Goal: Task Accomplishment & Management: Manage account settings

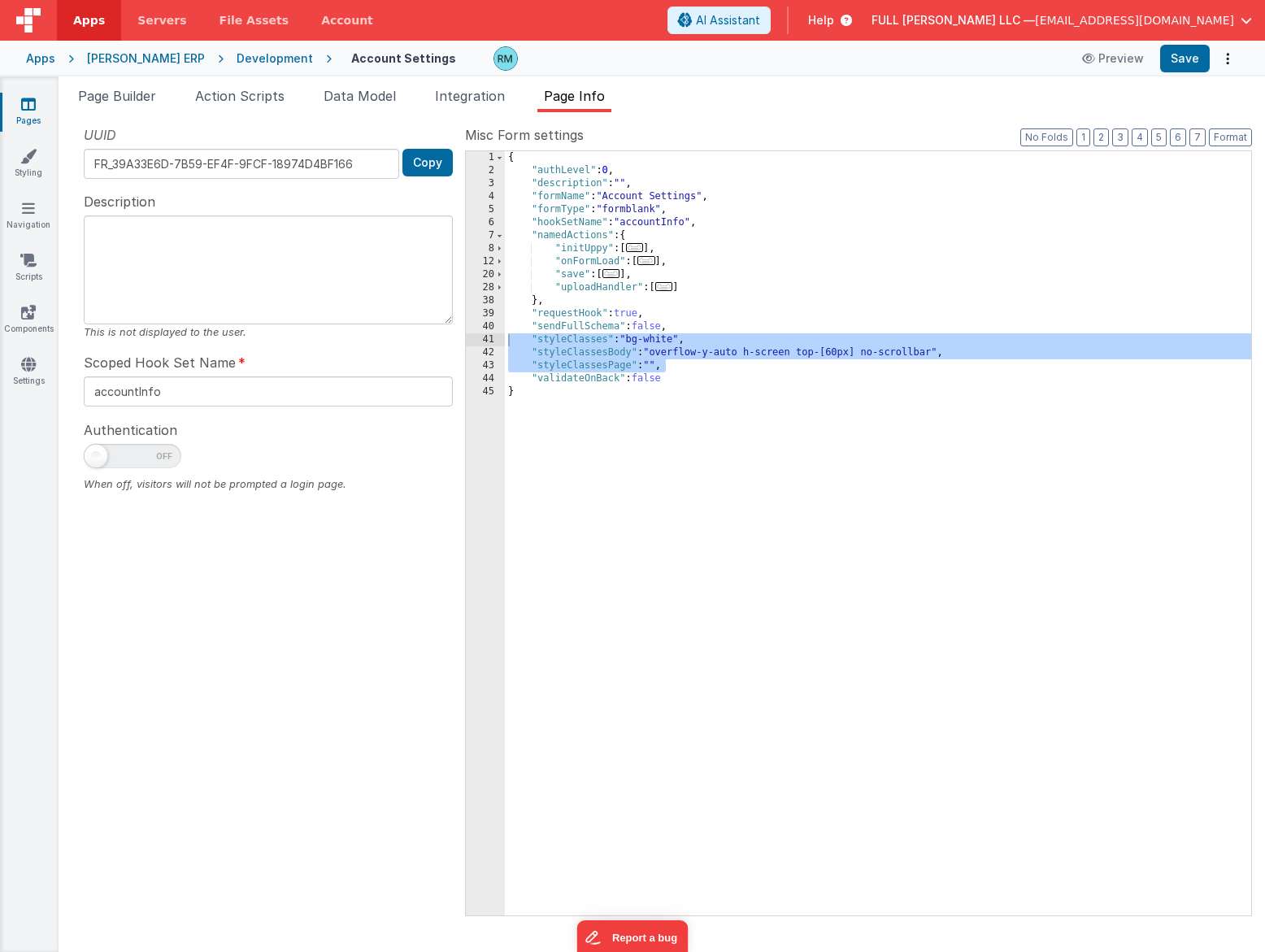
click at [1254, 936] on div "Snippet Library Name Type Accordion Element Alert Action Action authLogin Actio…" at bounding box center [661, 532] width 1206 height 840
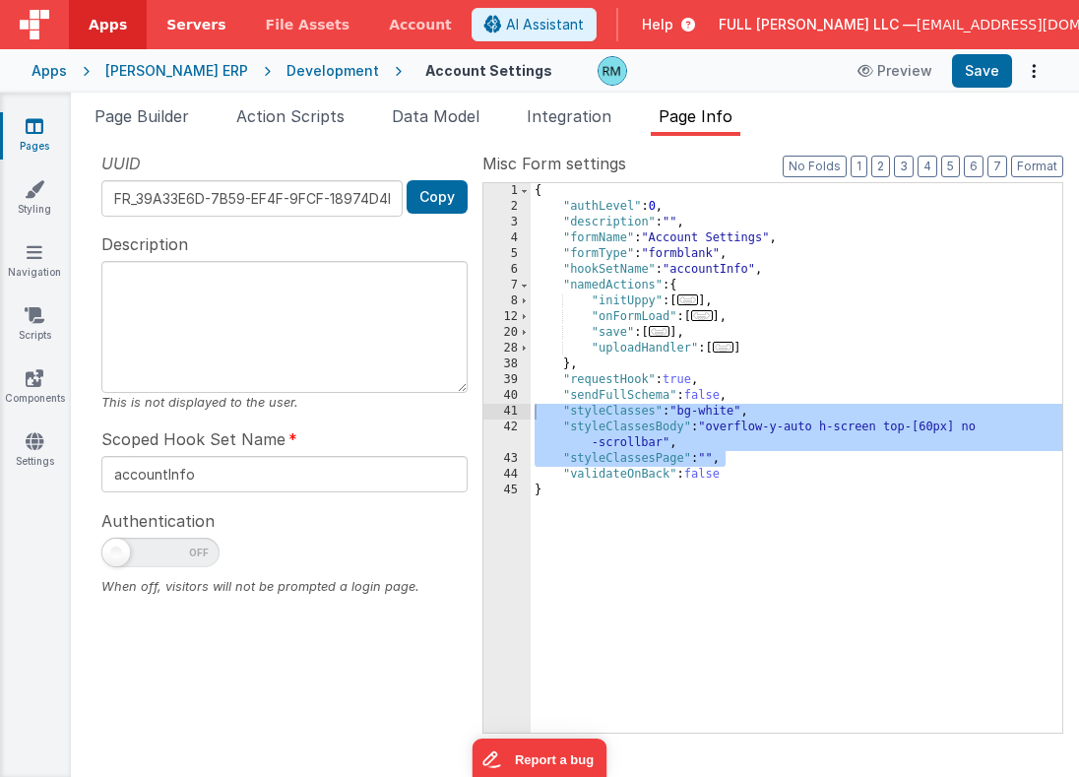
click at [199, 36] on link "Servers" at bounding box center [196, 24] width 98 height 49
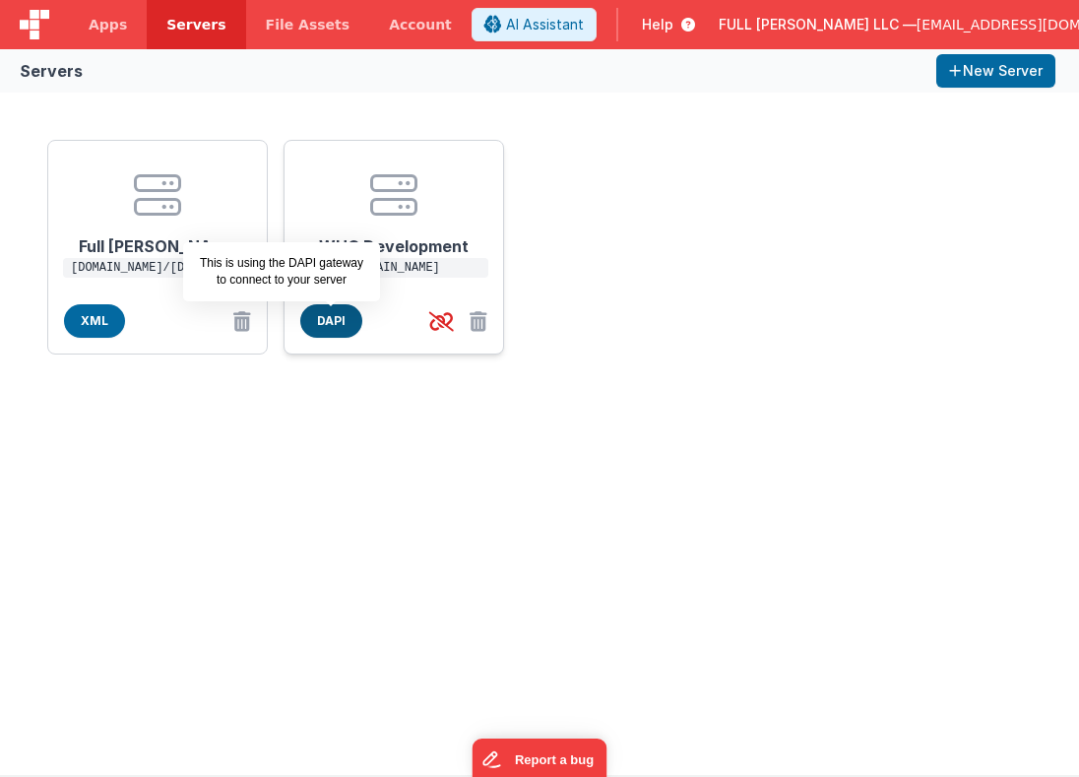
click at [343, 322] on span "DAPI" at bounding box center [331, 320] width 62 height 33
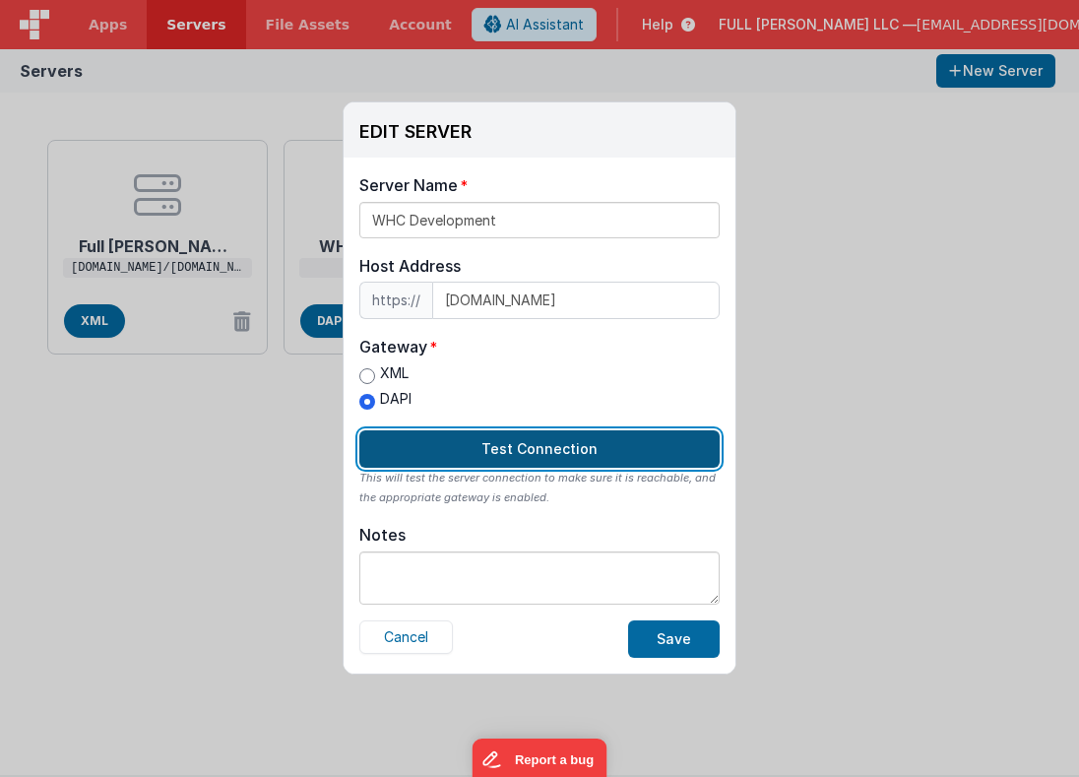
click at [599, 449] on button "Test Connection" at bounding box center [539, 448] width 360 height 37
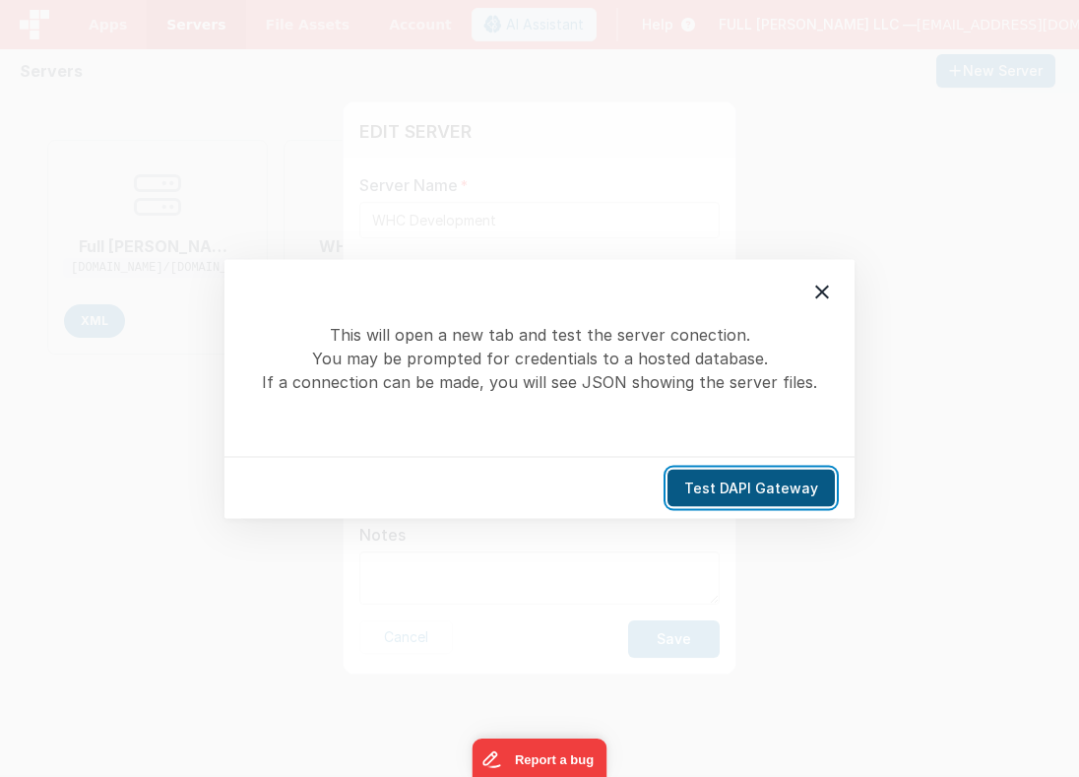
click at [706, 480] on button "Test DAPI Gateway" at bounding box center [751, 487] width 167 height 37
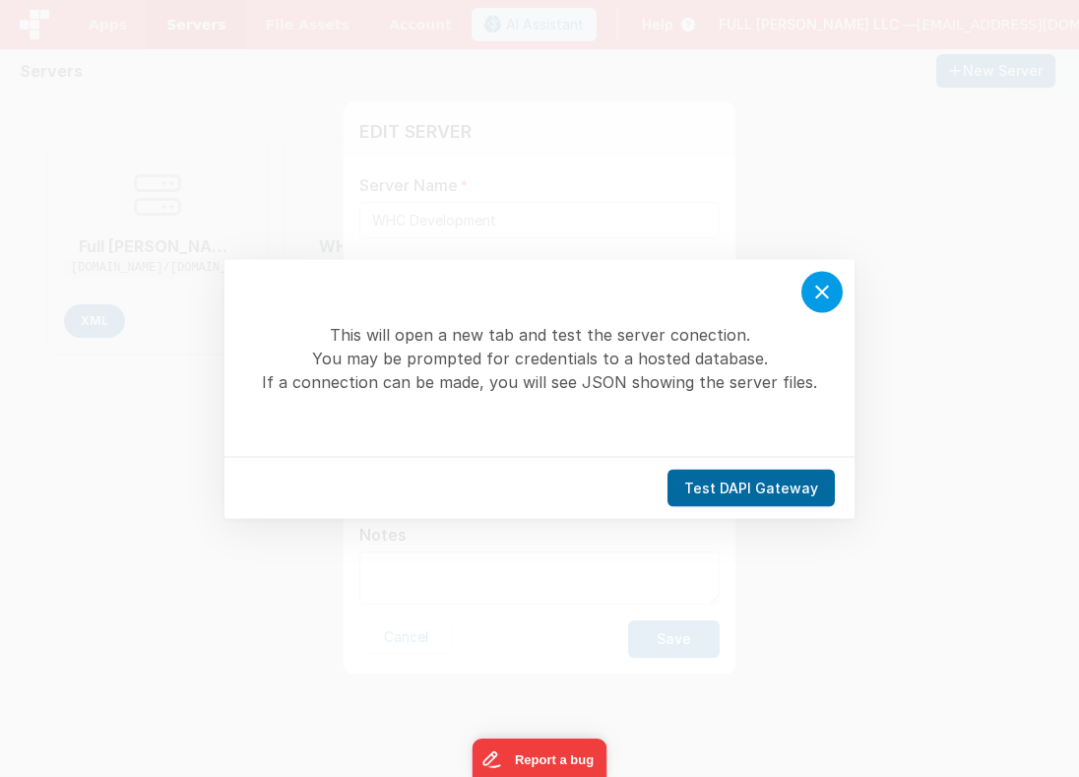
click at [829, 289] on icon at bounding box center [822, 292] width 24 height 24
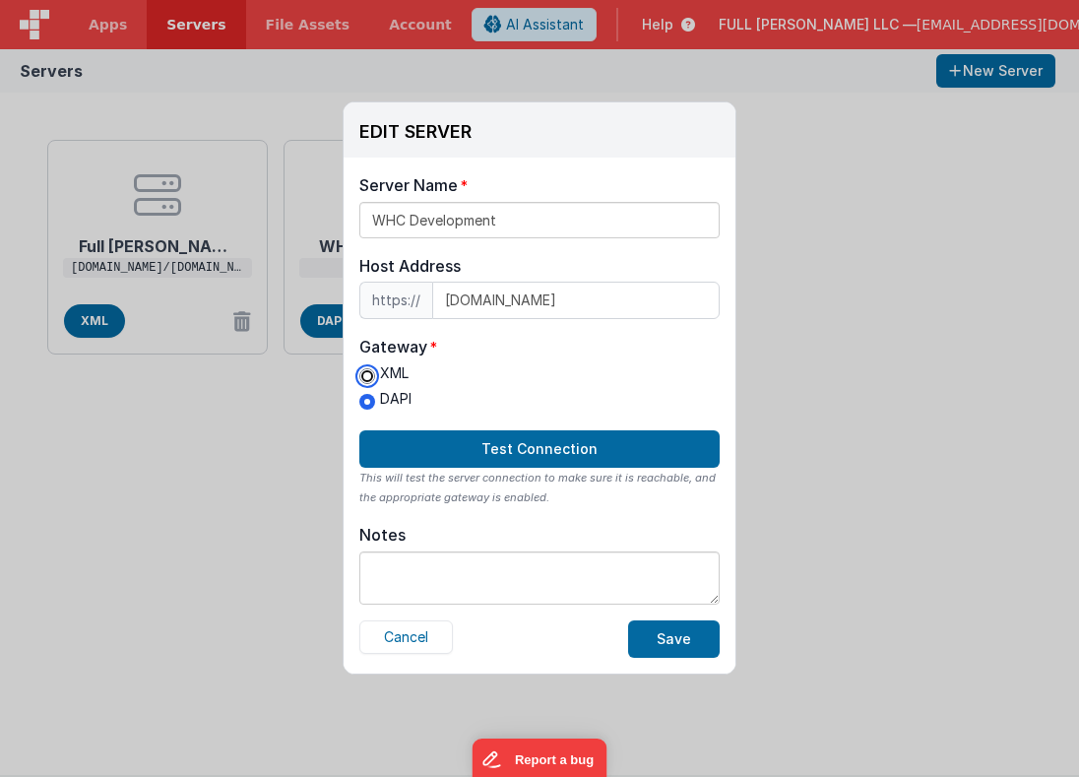
click at [372, 376] on input "XML" at bounding box center [367, 376] width 16 height 16
radio input "true"
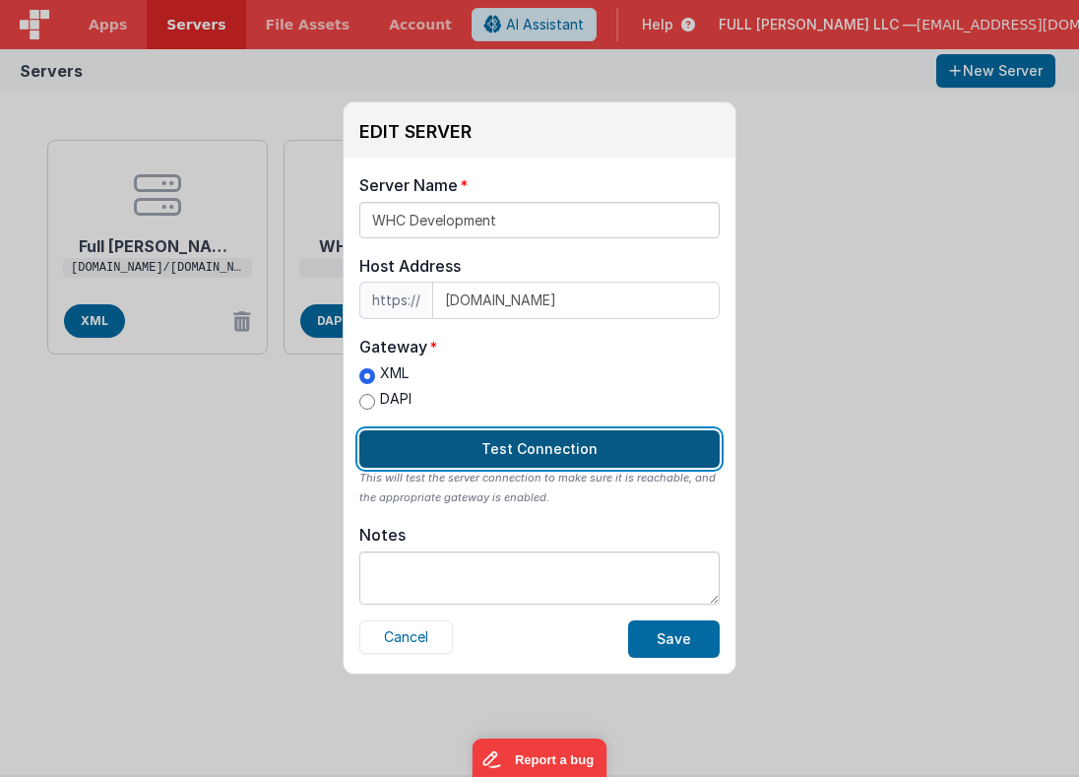
click at [473, 450] on button "Test Connection" at bounding box center [539, 448] width 360 height 37
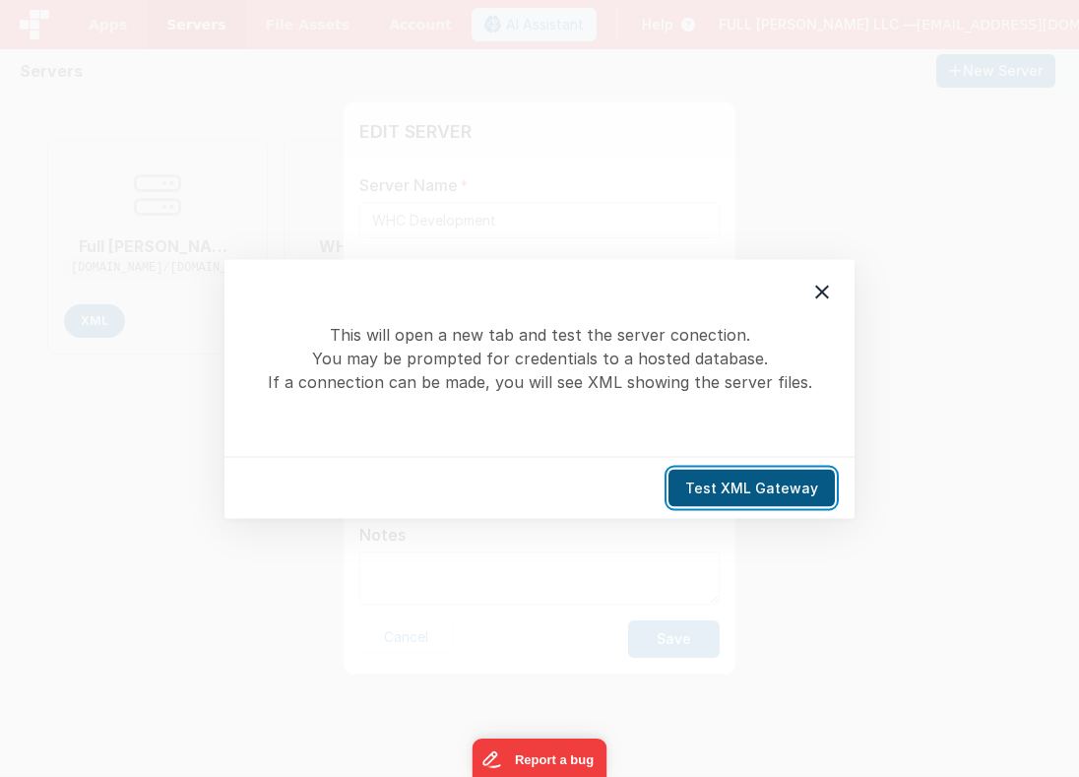
click at [712, 481] on button "Test XML Gateway" at bounding box center [752, 487] width 166 height 37
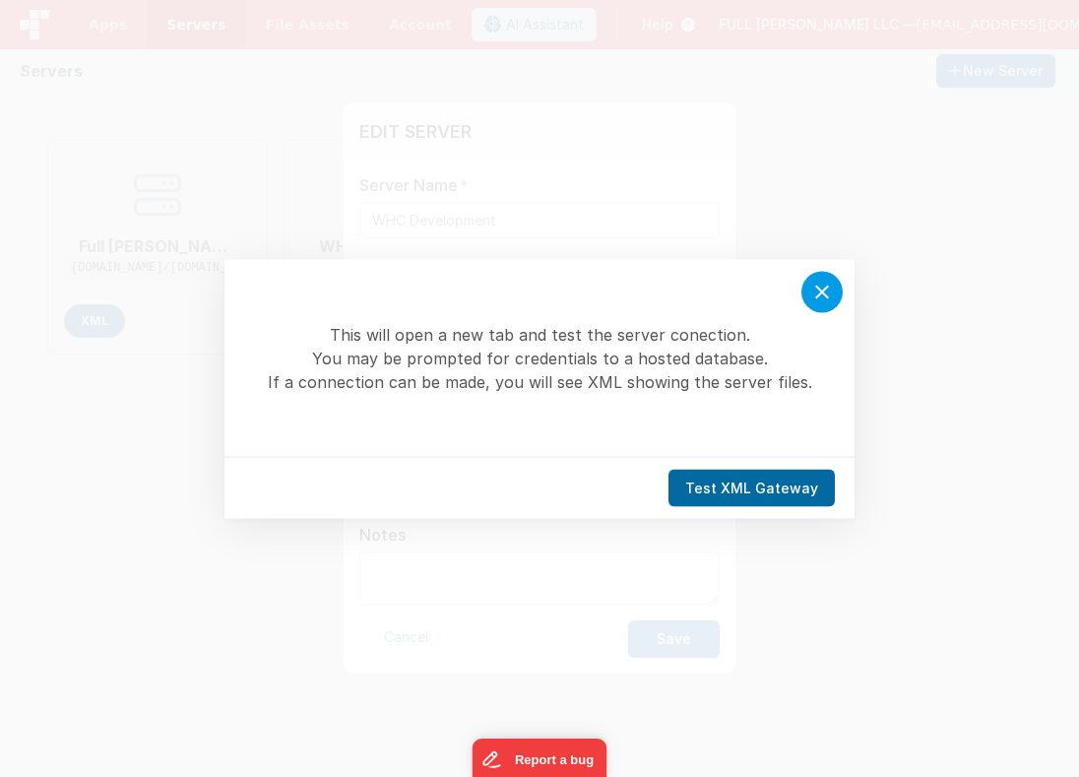
click at [806, 286] on div at bounding box center [822, 291] width 41 height 41
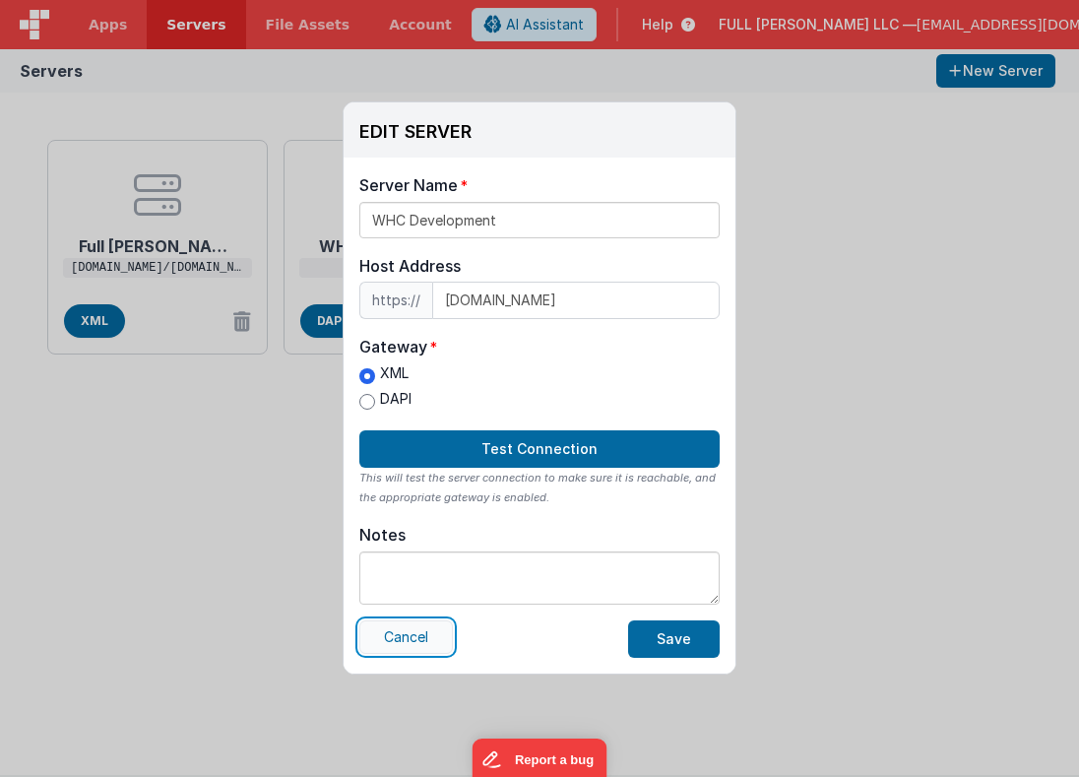
click at [428, 632] on button "Cancel" at bounding box center [406, 636] width 94 height 33
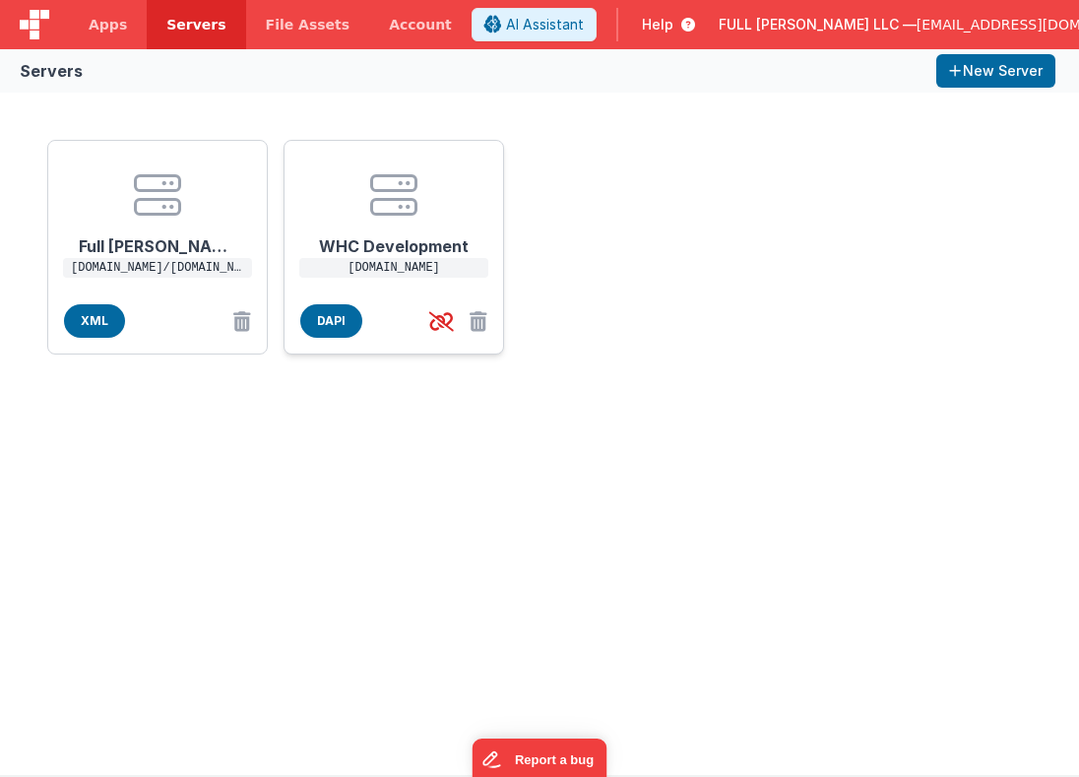
click at [438, 260] on p "[DOMAIN_NAME]" at bounding box center [393, 268] width 189 height 20
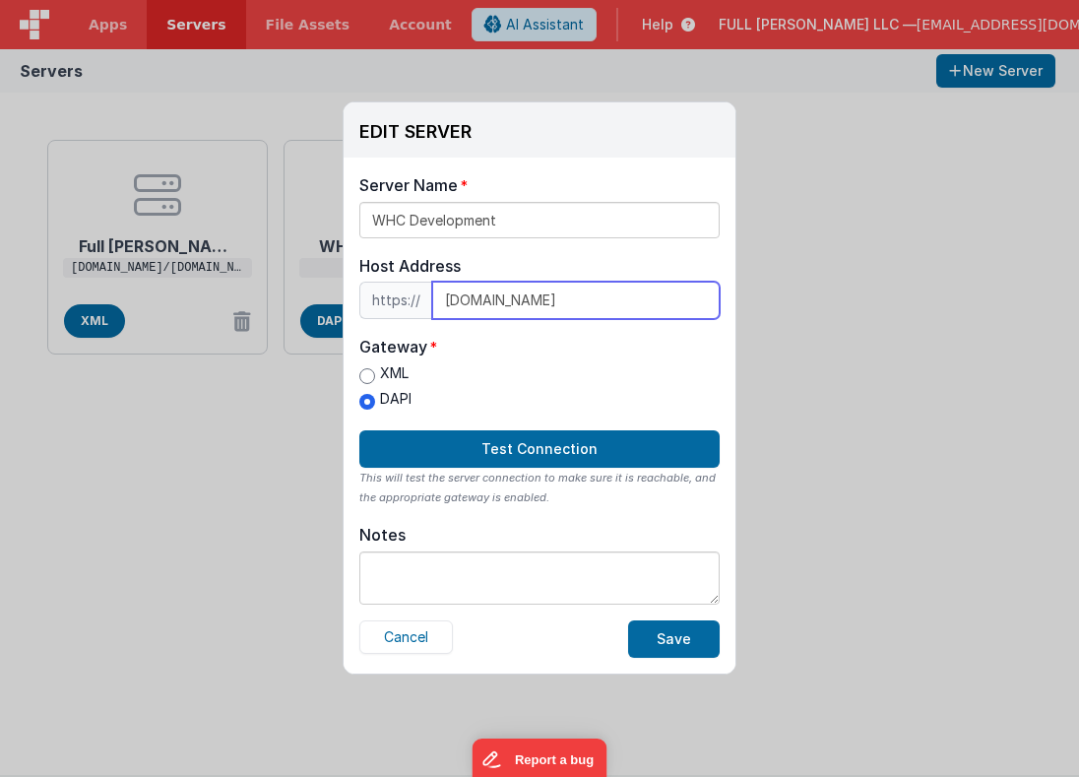
drag, startPoint x: 634, startPoint y: 302, endPoint x: 425, endPoint y: 296, distance: 208.8
click at [425, 296] on div "https:// [DOMAIN_NAME]" at bounding box center [539, 300] width 360 height 37
click at [467, 299] on input "fms.classicalchristian" at bounding box center [576, 300] width 288 height 37
click at [621, 301] on input "fmsdev.classicalchristian" at bounding box center [576, 300] width 288 height 37
type input "[DOMAIN_NAME]"
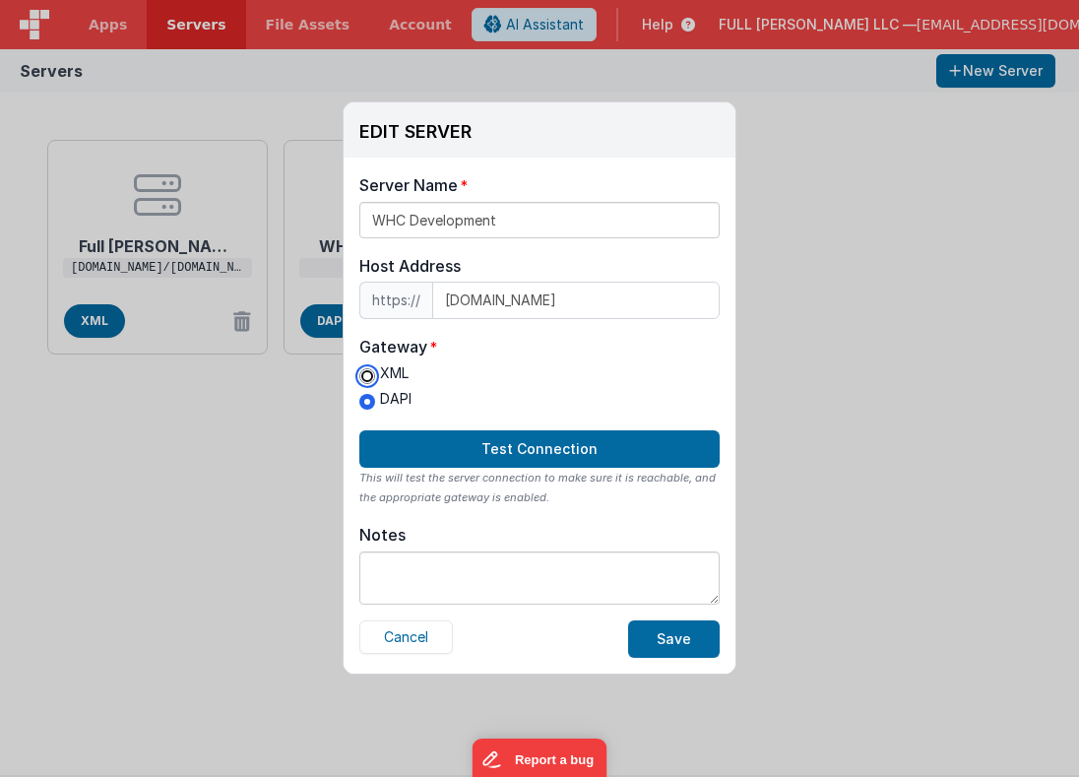
click at [365, 378] on input "XML" at bounding box center [367, 376] width 16 height 16
radio input "true"
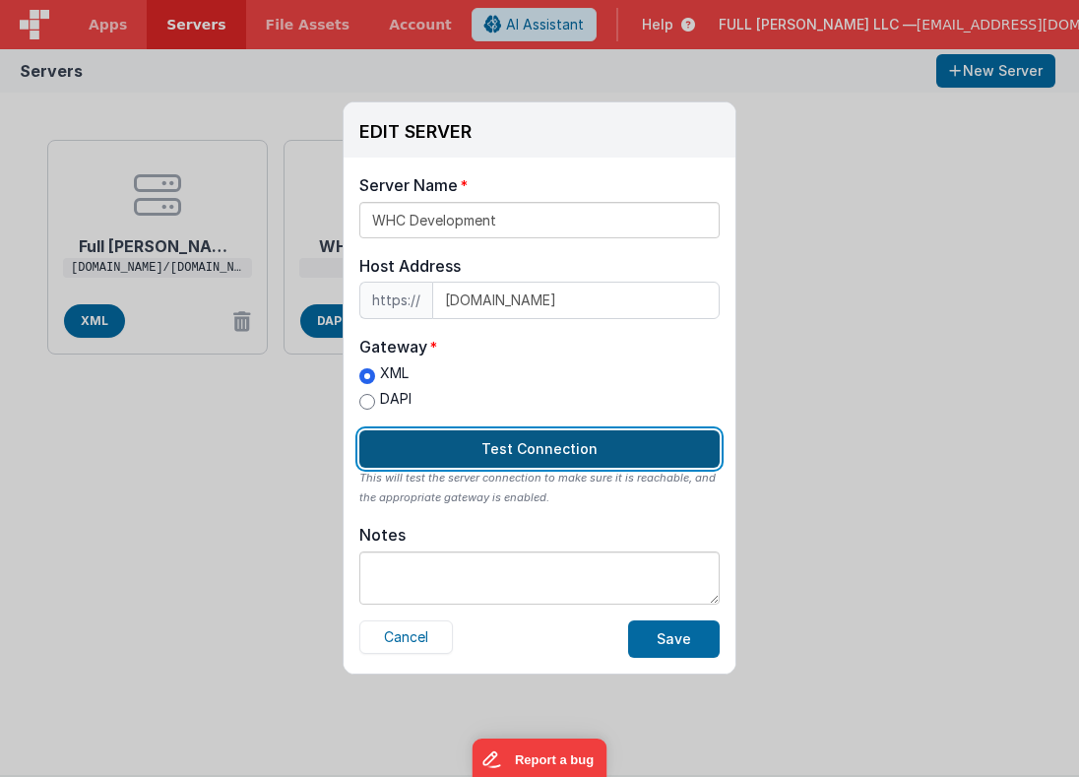
click at [492, 448] on button "Test Connection" at bounding box center [539, 448] width 360 height 37
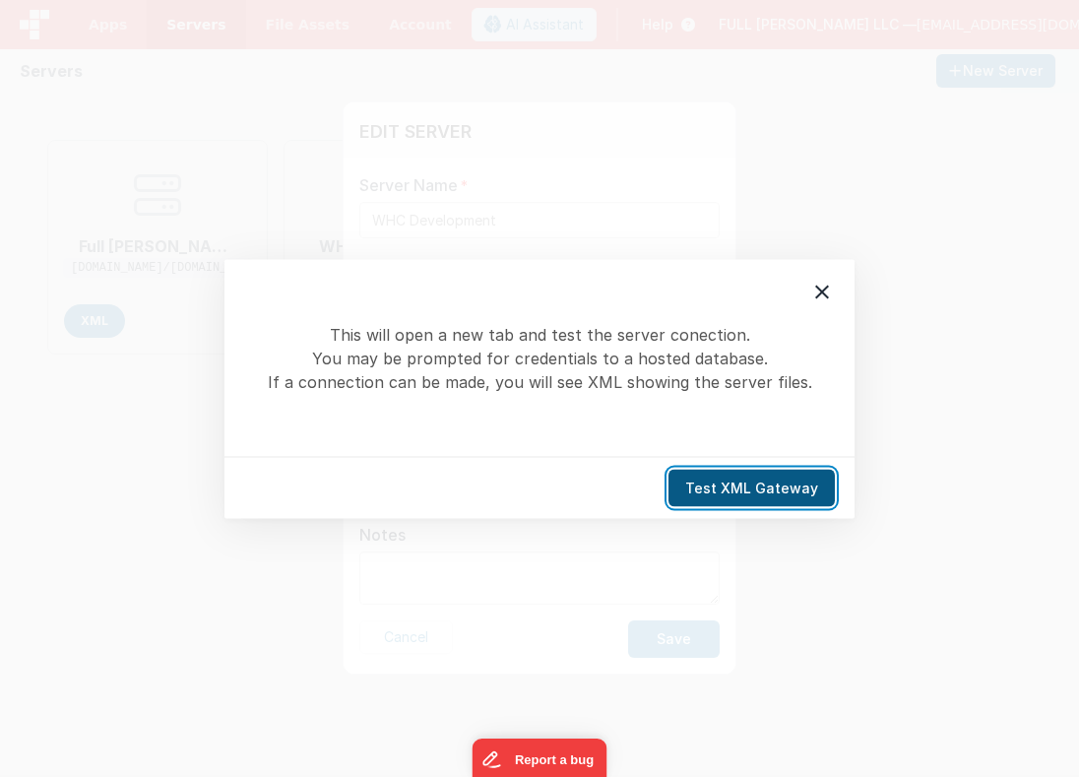
click at [727, 482] on button "Test XML Gateway" at bounding box center [752, 487] width 166 height 37
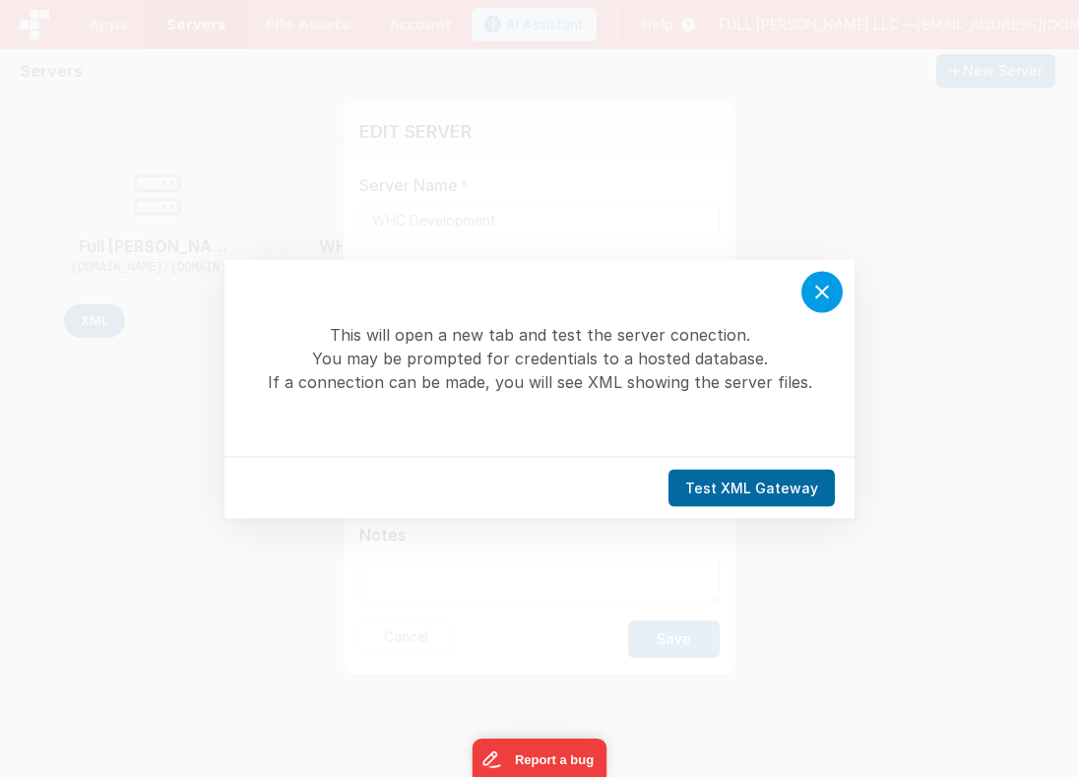
click at [814, 291] on icon at bounding box center [822, 292] width 24 height 24
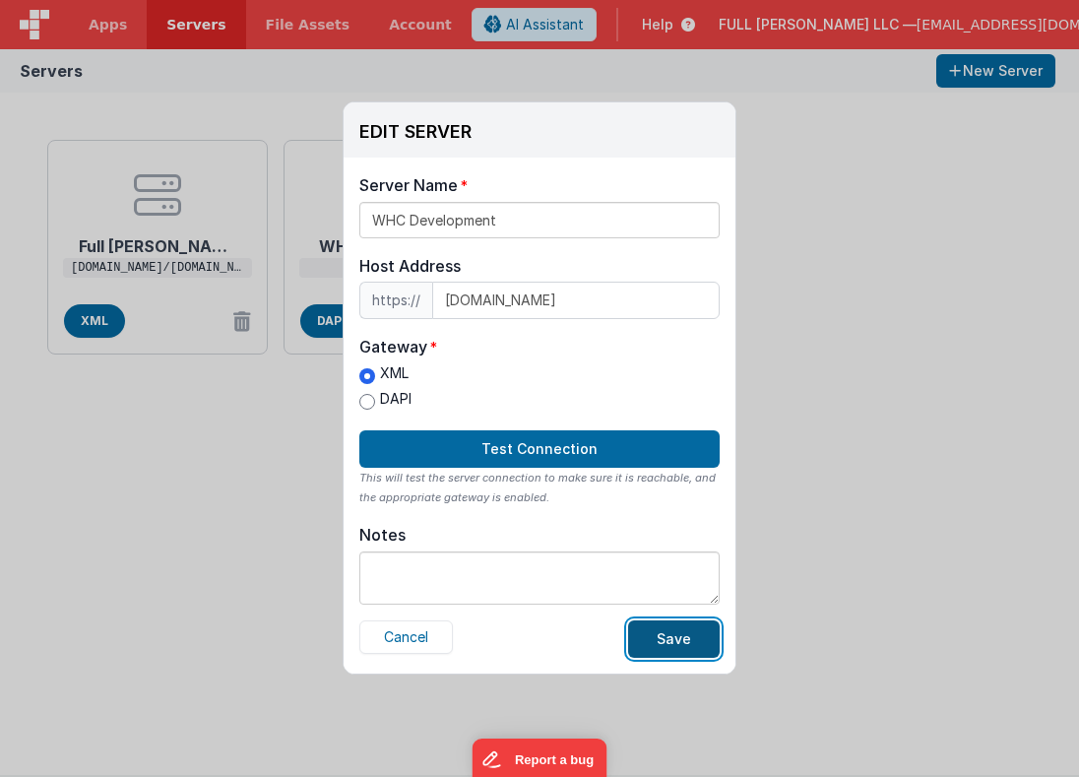
click at [687, 639] on button "Save" at bounding box center [674, 638] width 92 height 37
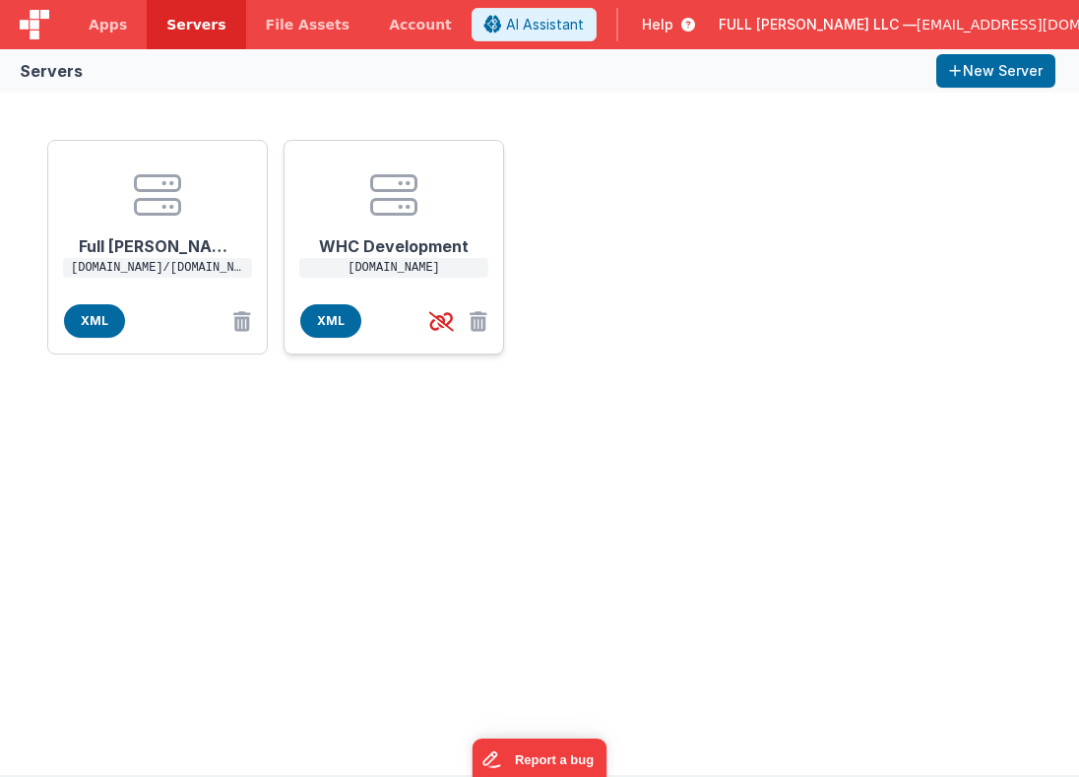
click at [405, 239] on h1 "WHC Development" at bounding box center [394, 238] width 158 height 39
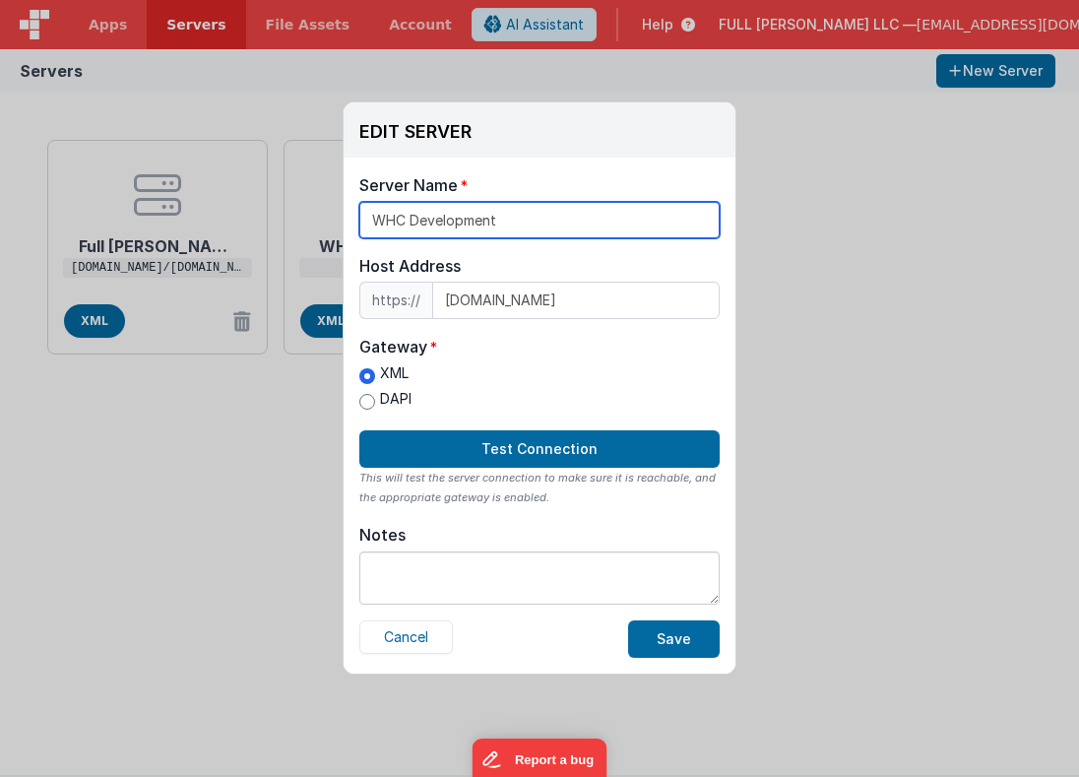
drag, startPoint x: 411, startPoint y: 223, endPoint x: 347, endPoint y: 205, distance: 66.4
click at [347, 205] on div "Server Name WHC Development Host Address https:// [DOMAIN_NAME] Host Address [D…" at bounding box center [540, 416] width 392 height 516
type input "ACCS Development"
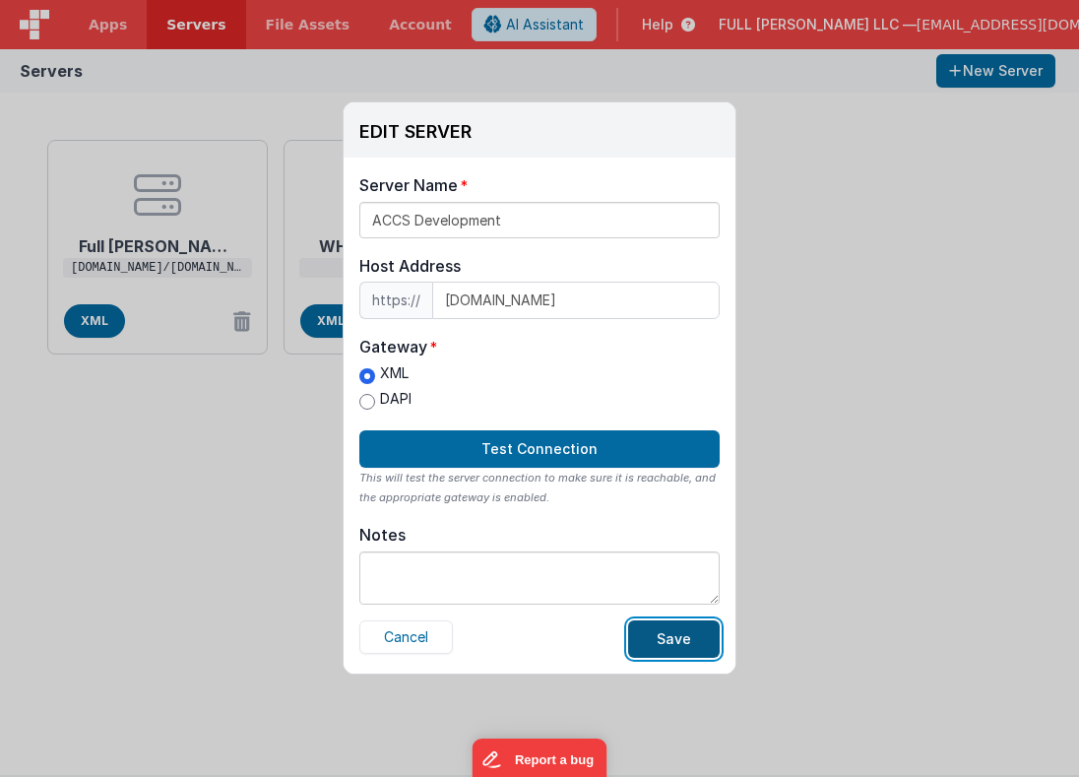
click at [656, 643] on button "Save" at bounding box center [674, 638] width 92 height 37
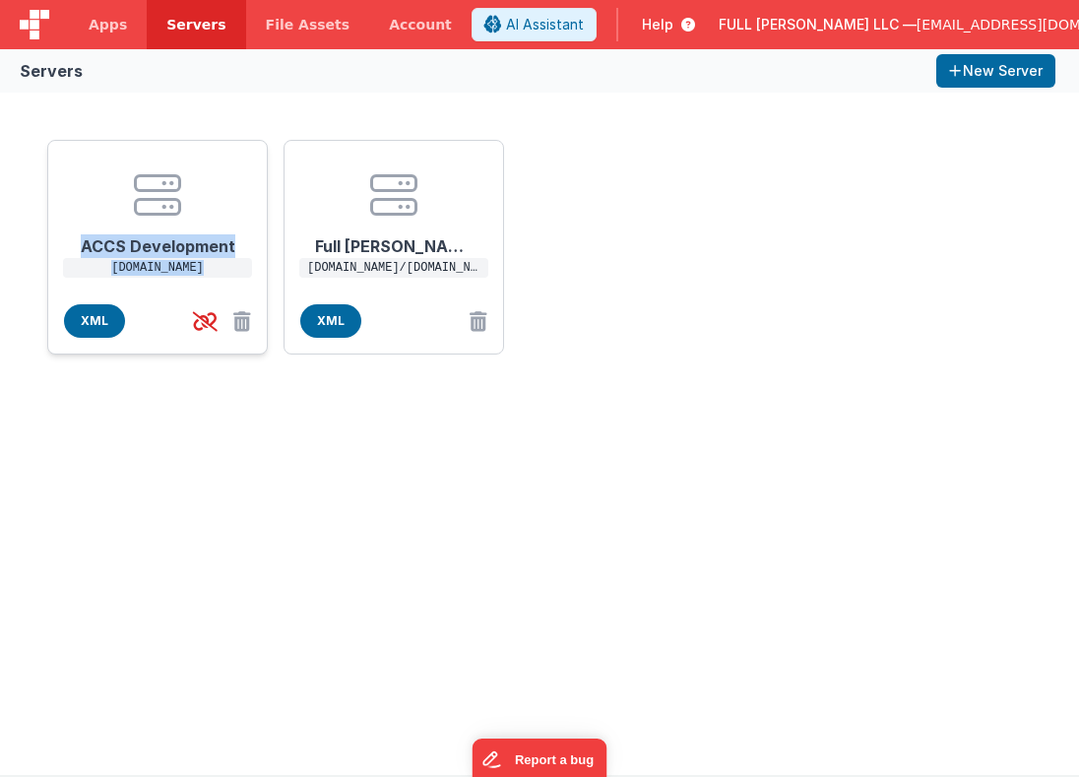
drag, startPoint x: 374, startPoint y: 225, endPoint x: 153, endPoint y: 212, distance: 221.9
click at [153, 212] on div "ACCS Development [DOMAIN_NAME] XML Full [PERSON_NAME] [DOMAIN_NAME]/[DOMAIN_NAM…" at bounding box center [539, 247] width 1000 height 230
click at [222, 481] on div "ACCS Development [DOMAIN_NAME] XML Full [PERSON_NAME] [DOMAIN_NAME]/[DOMAIN_NAM…" at bounding box center [539, 434] width 1079 height 682
click at [122, 43] on link "Apps" at bounding box center [108, 24] width 78 height 49
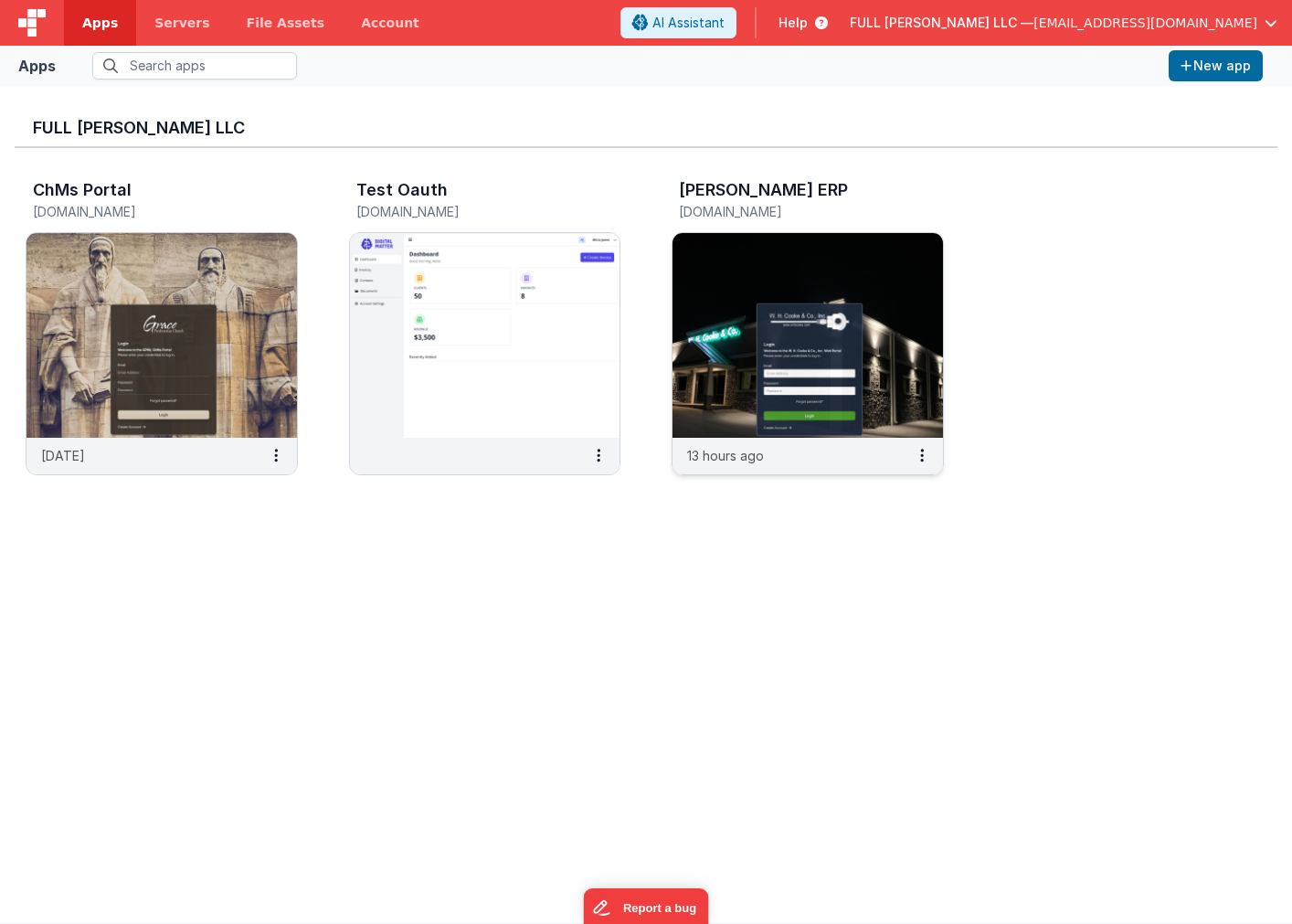
click at [782, 360] on img at bounding box center [808, 335] width 270 height 205
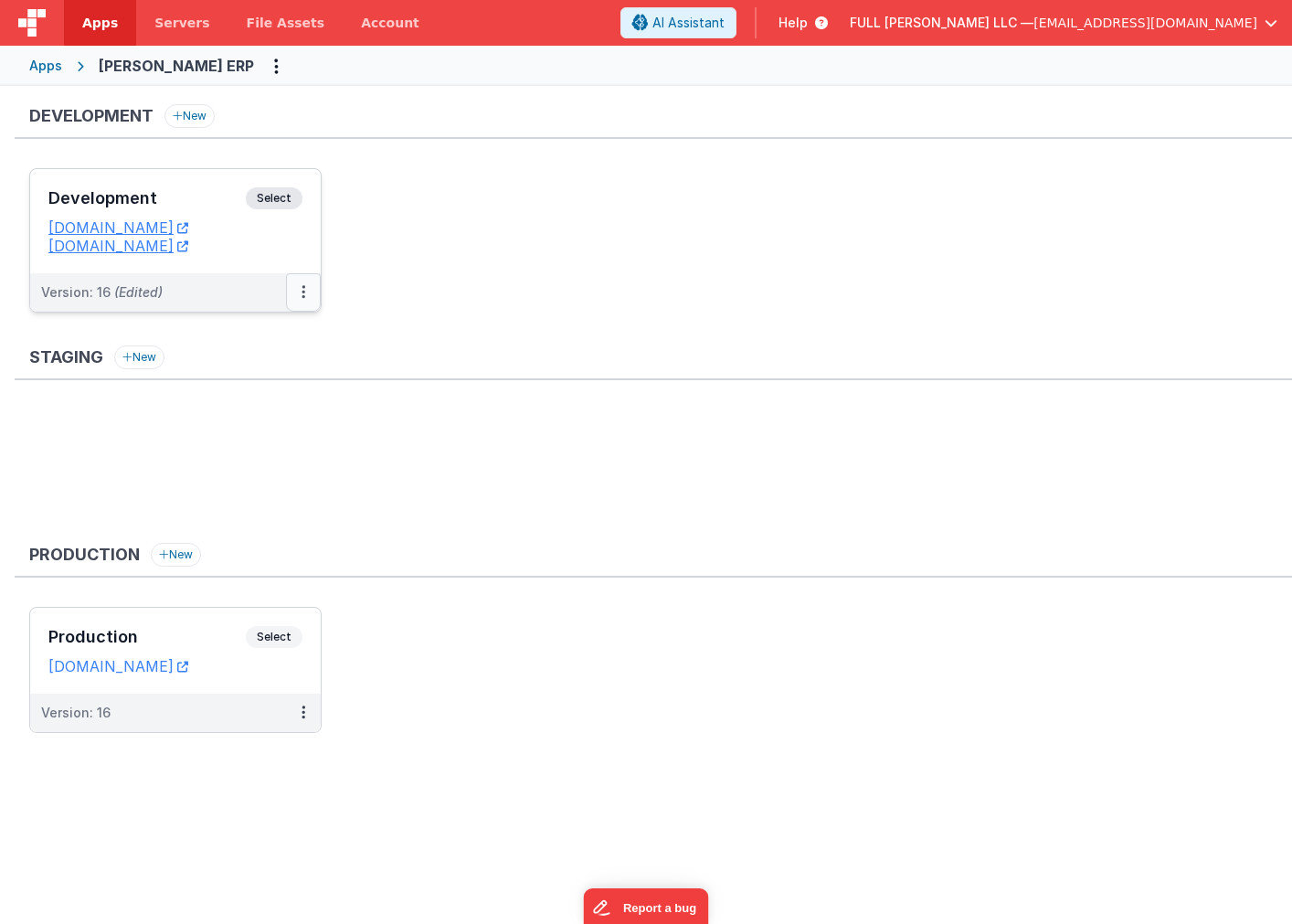
click at [302, 304] on button at bounding box center [303, 291] width 34 height 38
click at [259, 332] on link "Edit" at bounding box center [239, 333] width 161 height 32
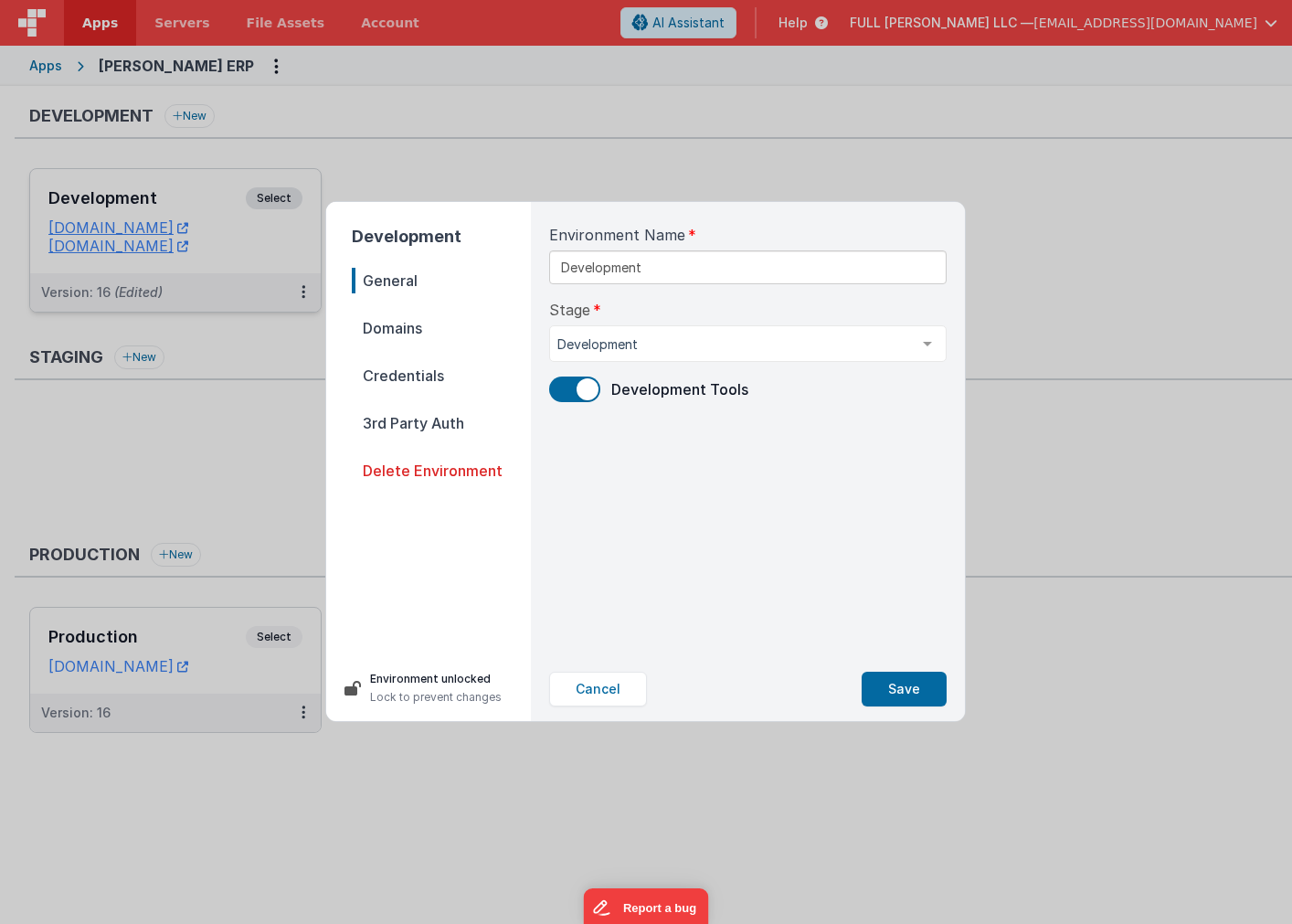
click at [395, 331] on span "Domains" at bounding box center [441, 328] width 179 height 26
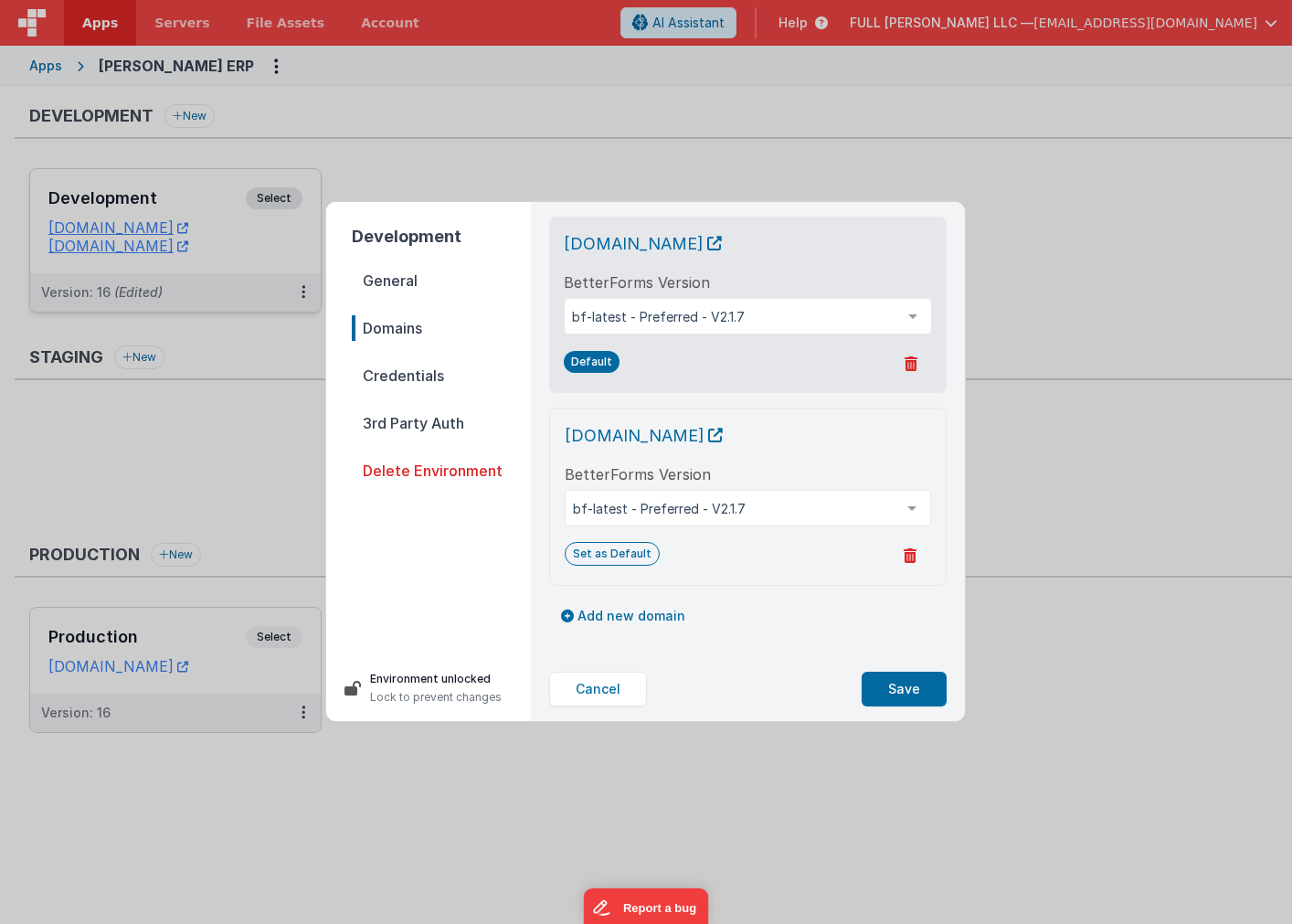
click at [400, 379] on span "Credentials" at bounding box center [441, 376] width 179 height 26
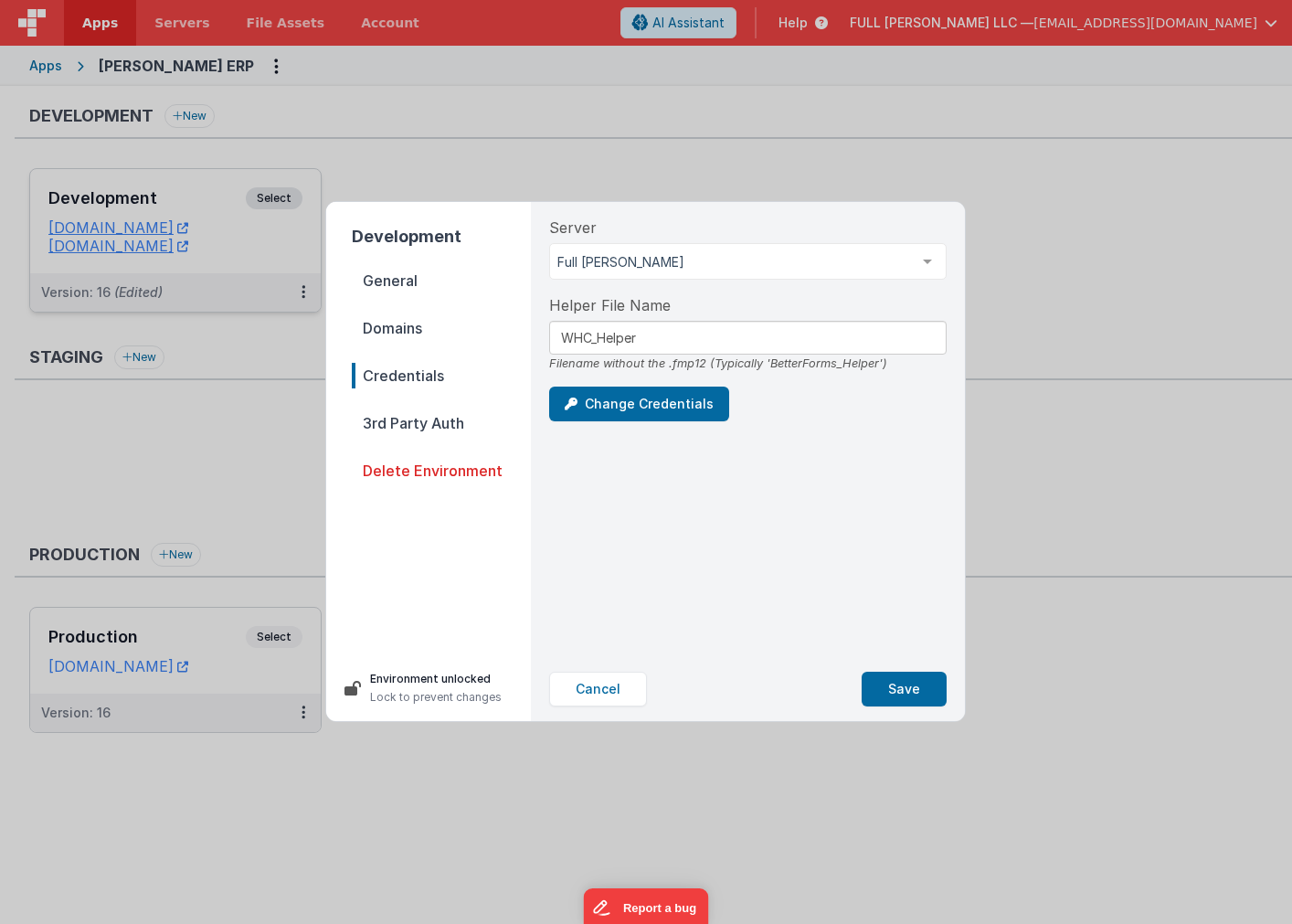
click at [436, 416] on span "3rd Party Auth" at bounding box center [441, 423] width 179 height 26
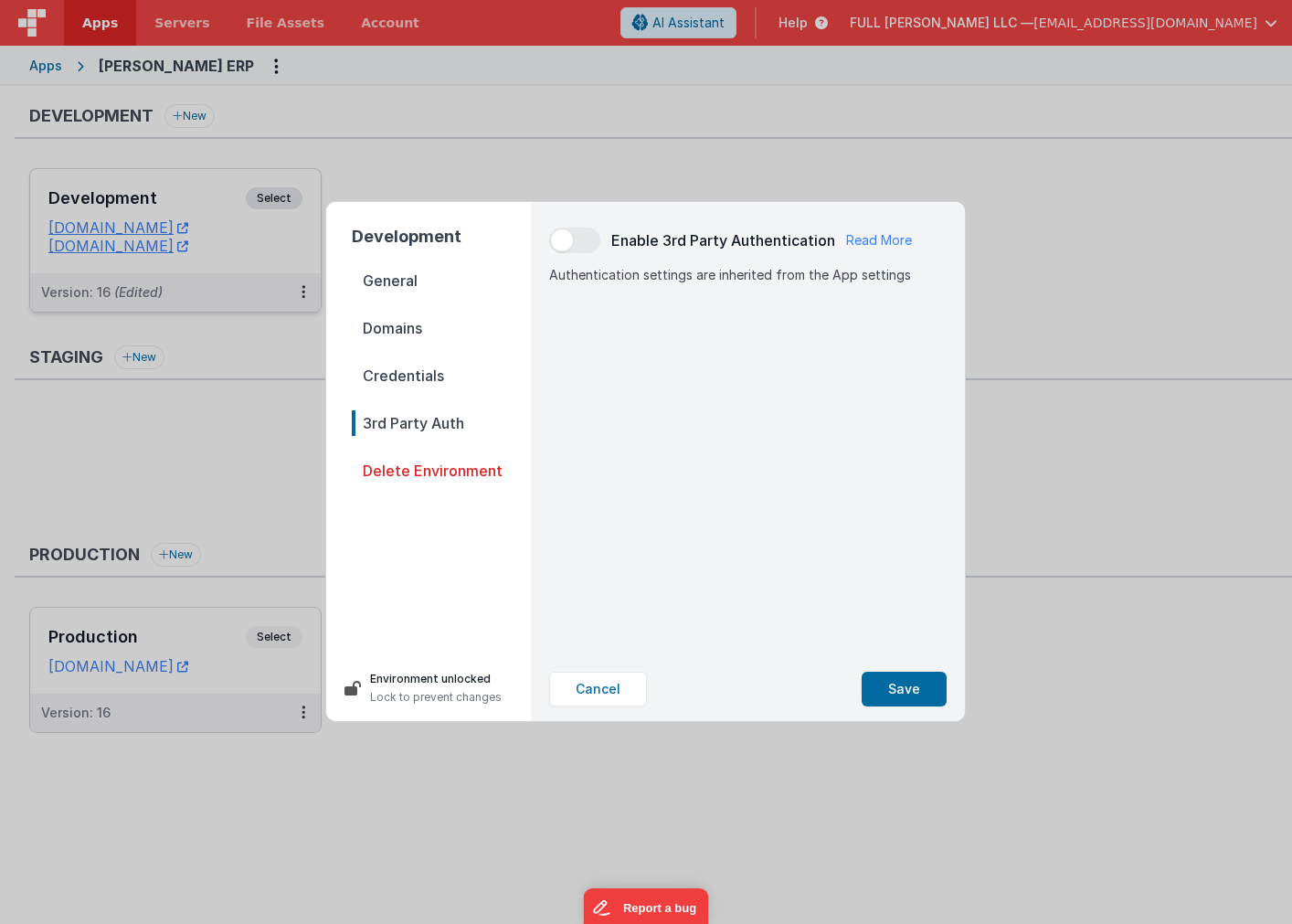
click at [432, 383] on span "Credentials" at bounding box center [441, 376] width 179 height 26
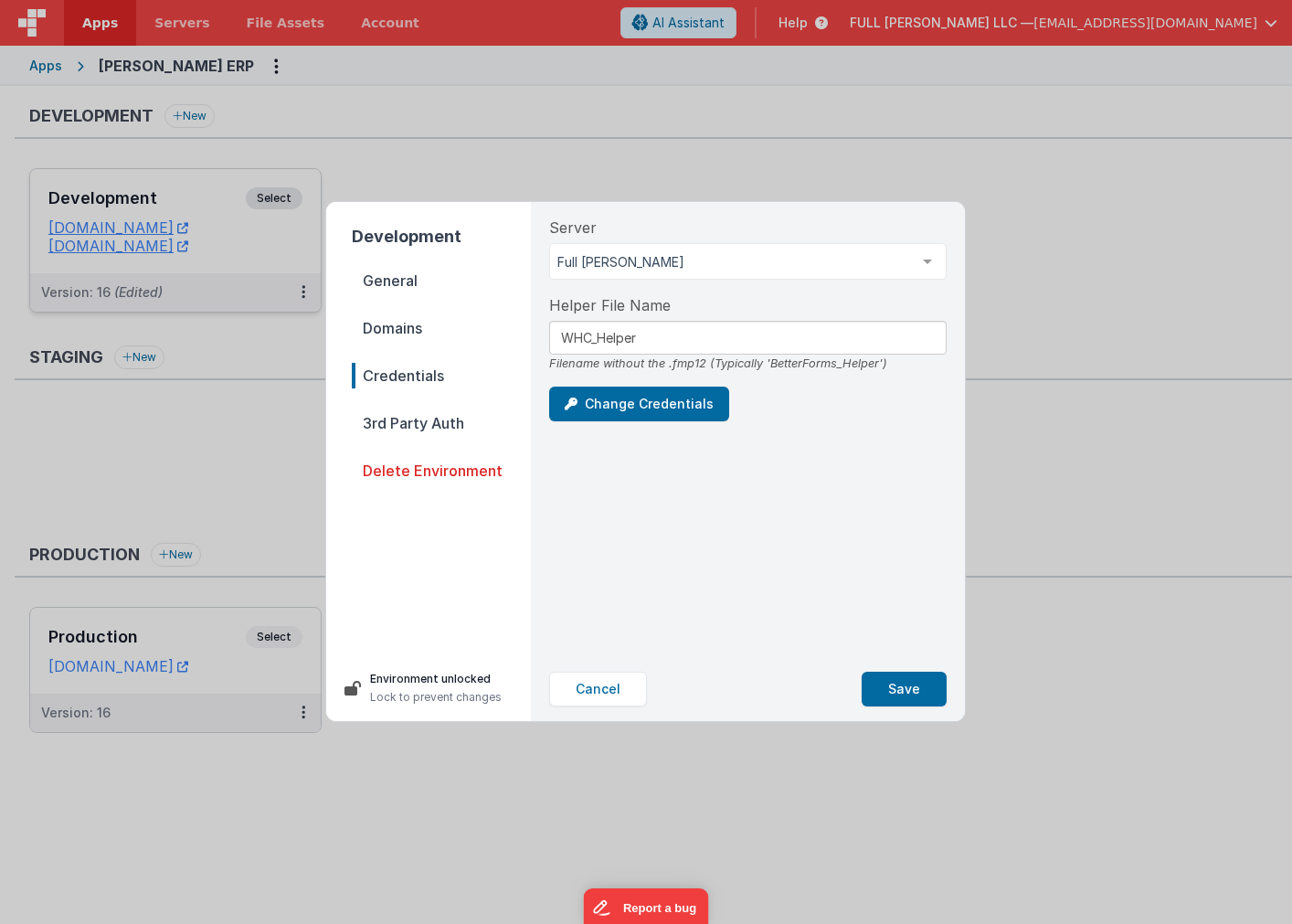
click at [414, 335] on span "Domains" at bounding box center [441, 328] width 179 height 26
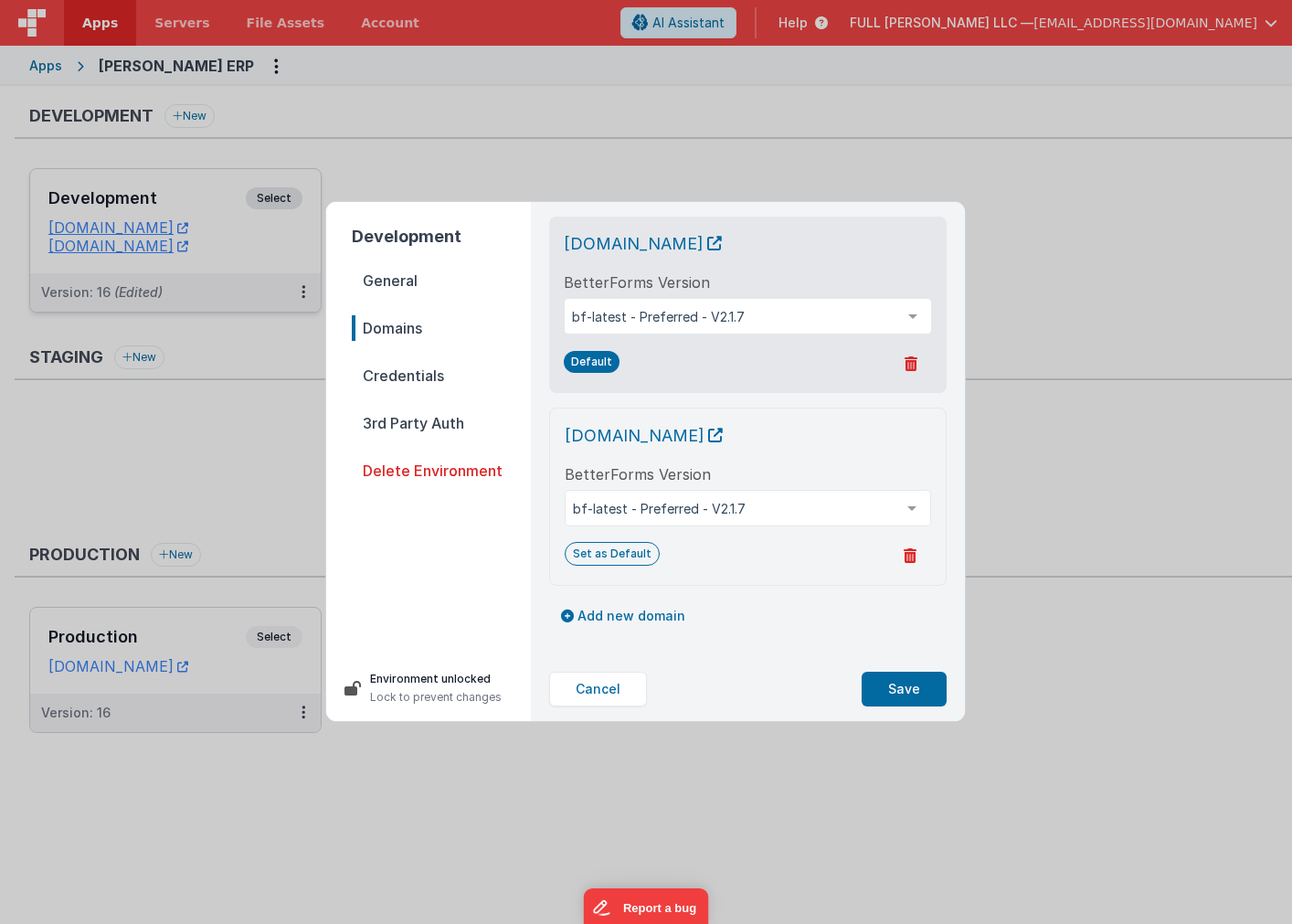
click at [407, 283] on span "General" at bounding box center [441, 281] width 179 height 26
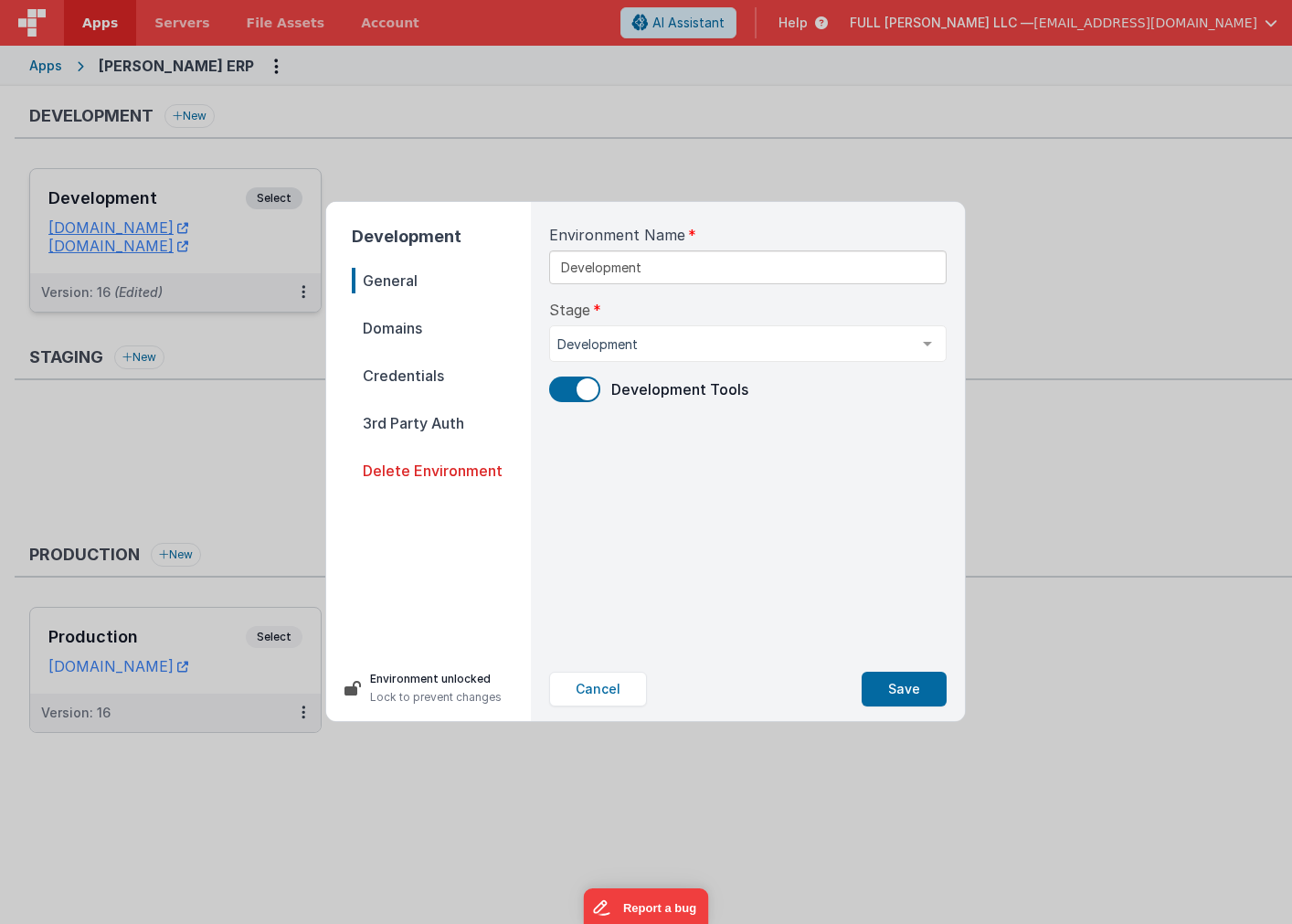
click at [433, 318] on span "Domains" at bounding box center [441, 328] width 179 height 26
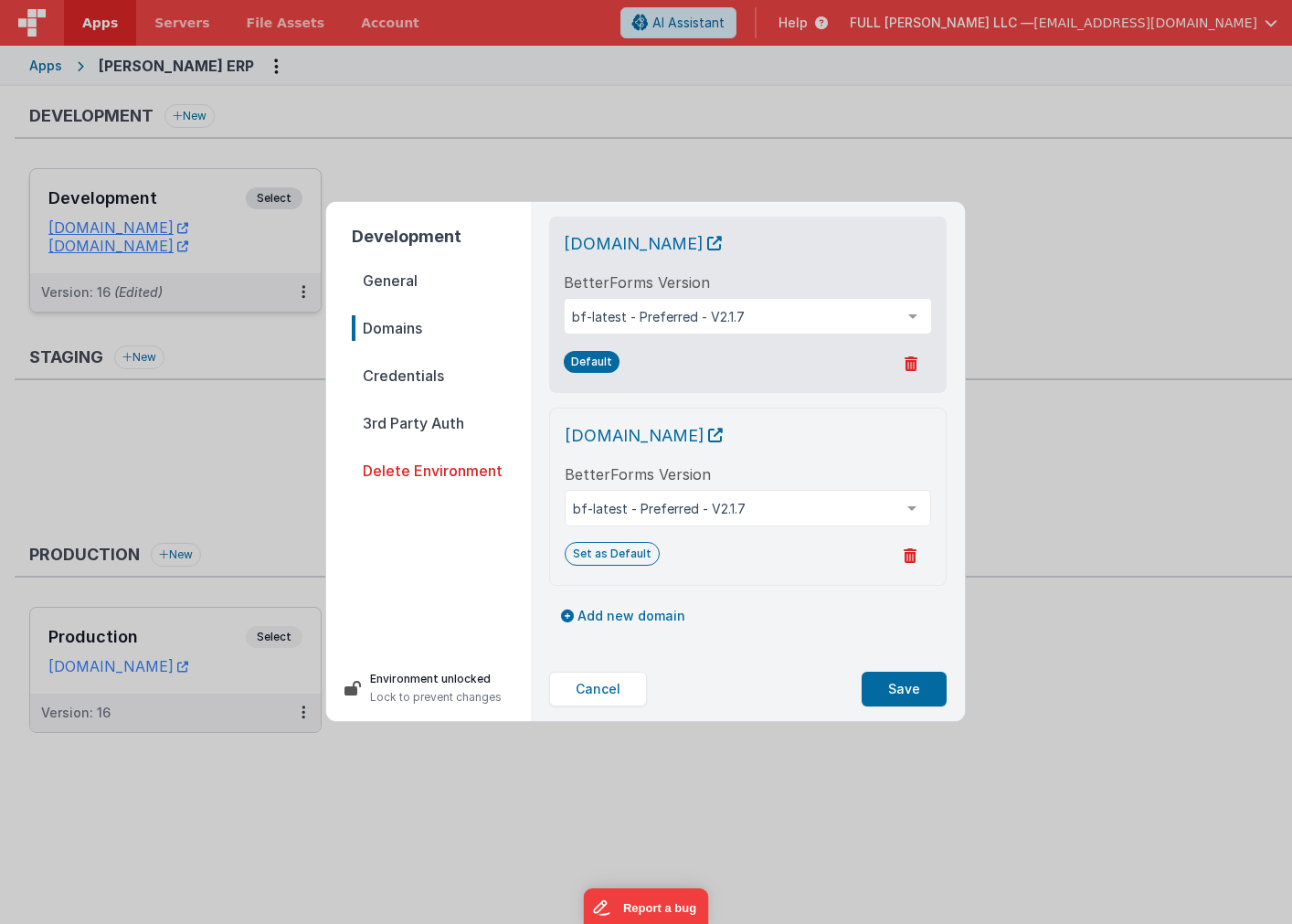
click at [417, 369] on span "Credentials" at bounding box center [441, 376] width 179 height 26
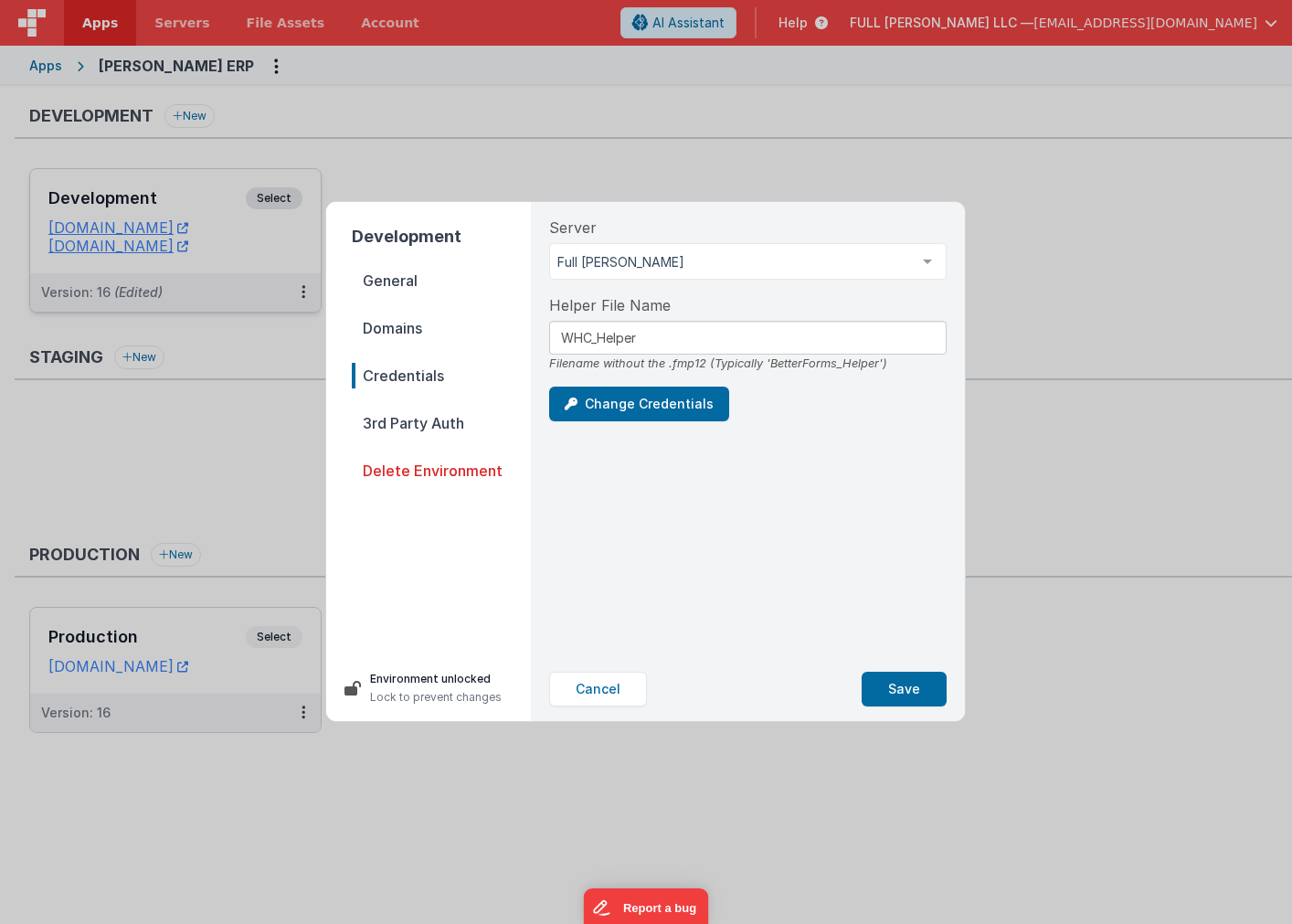
click at [433, 430] on span "3rd Party Auth" at bounding box center [441, 423] width 179 height 26
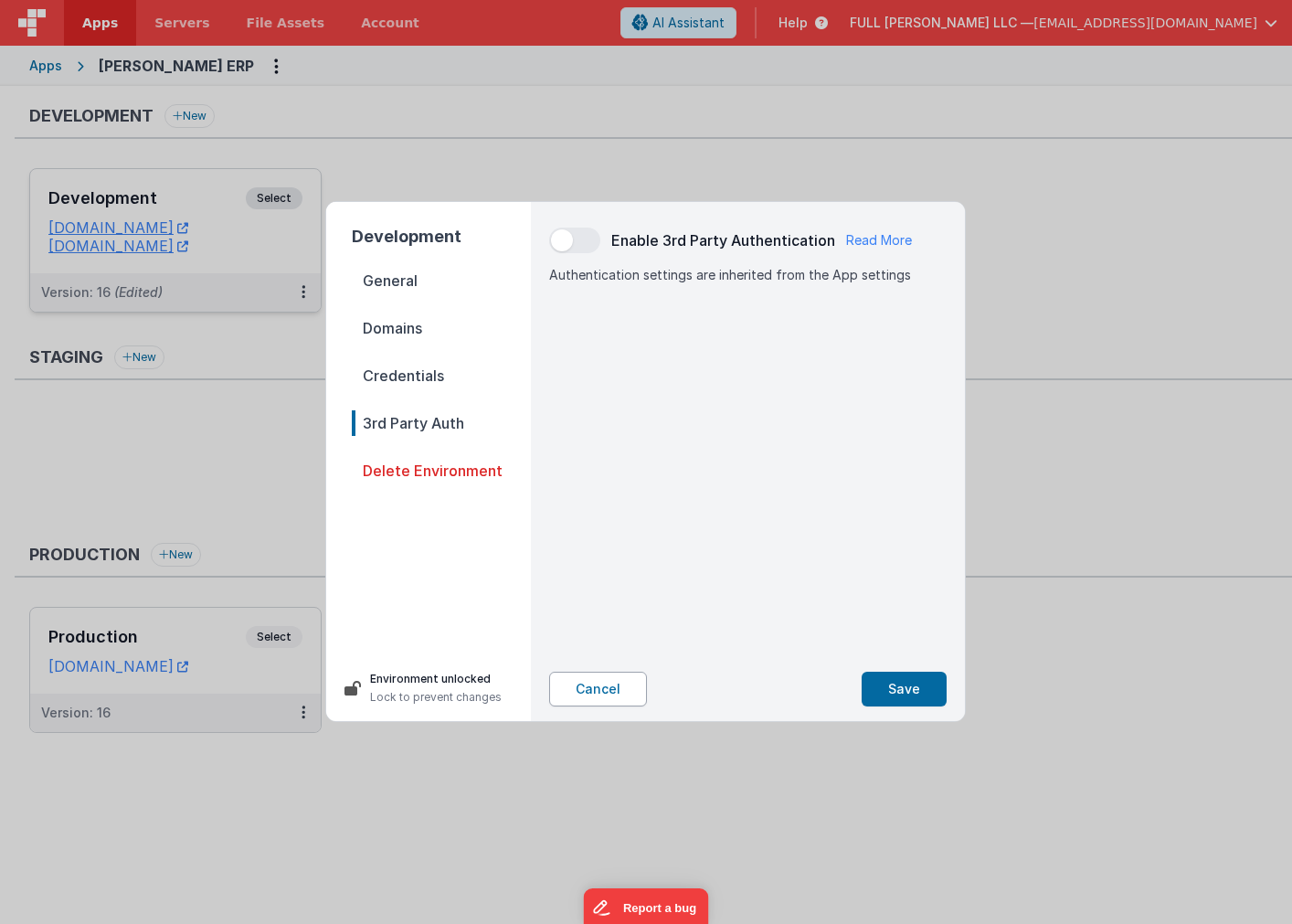
click at [602, 680] on button "Cancel" at bounding box center [598, 688] width 97 height 34
